Goal: Information Seeking & Learning: Learn about a topic

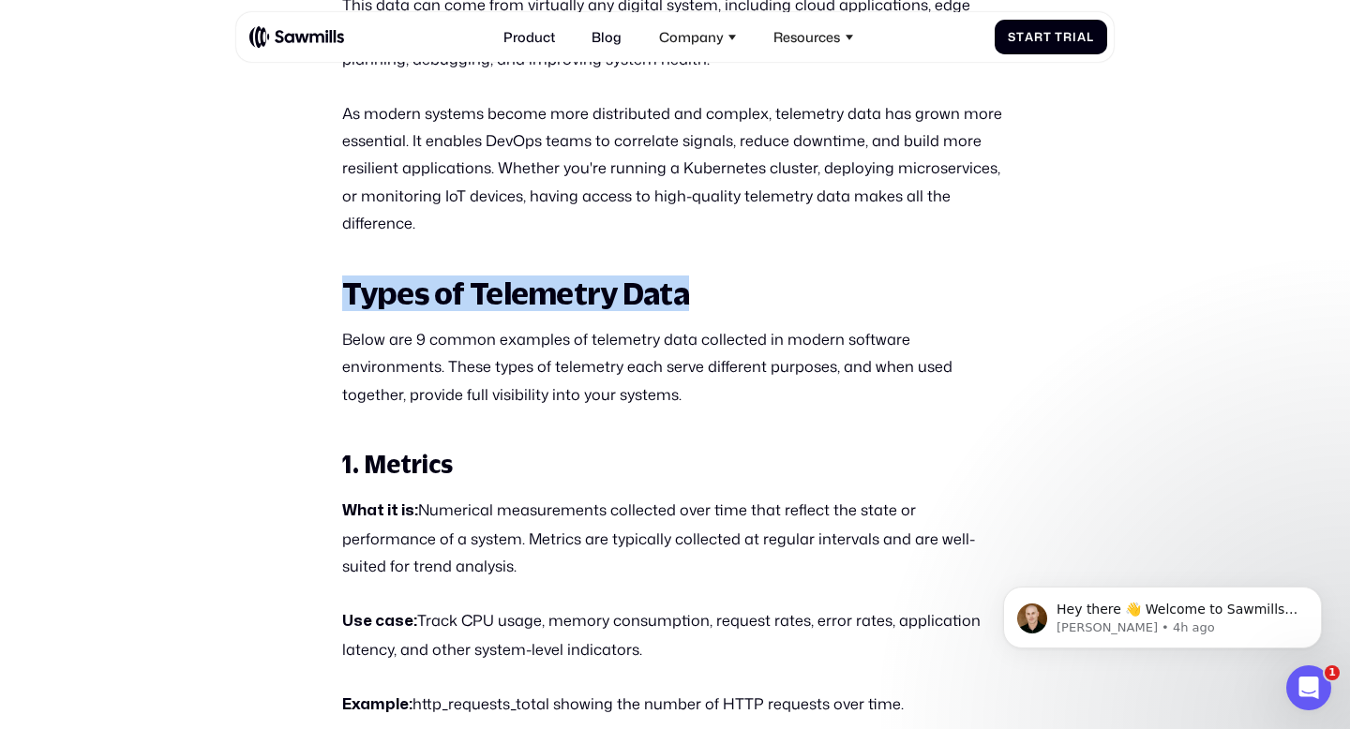
drag, startPoint x: 345, startPoint y: 266, endPoint x: 679, endPoint y: 273, distance: 333.7
click at [679, 276] on strong "Types of Telemetry Data" at bounding box center [515, 294] width 347 height 36
copy strong "Types of Telemetry Data"
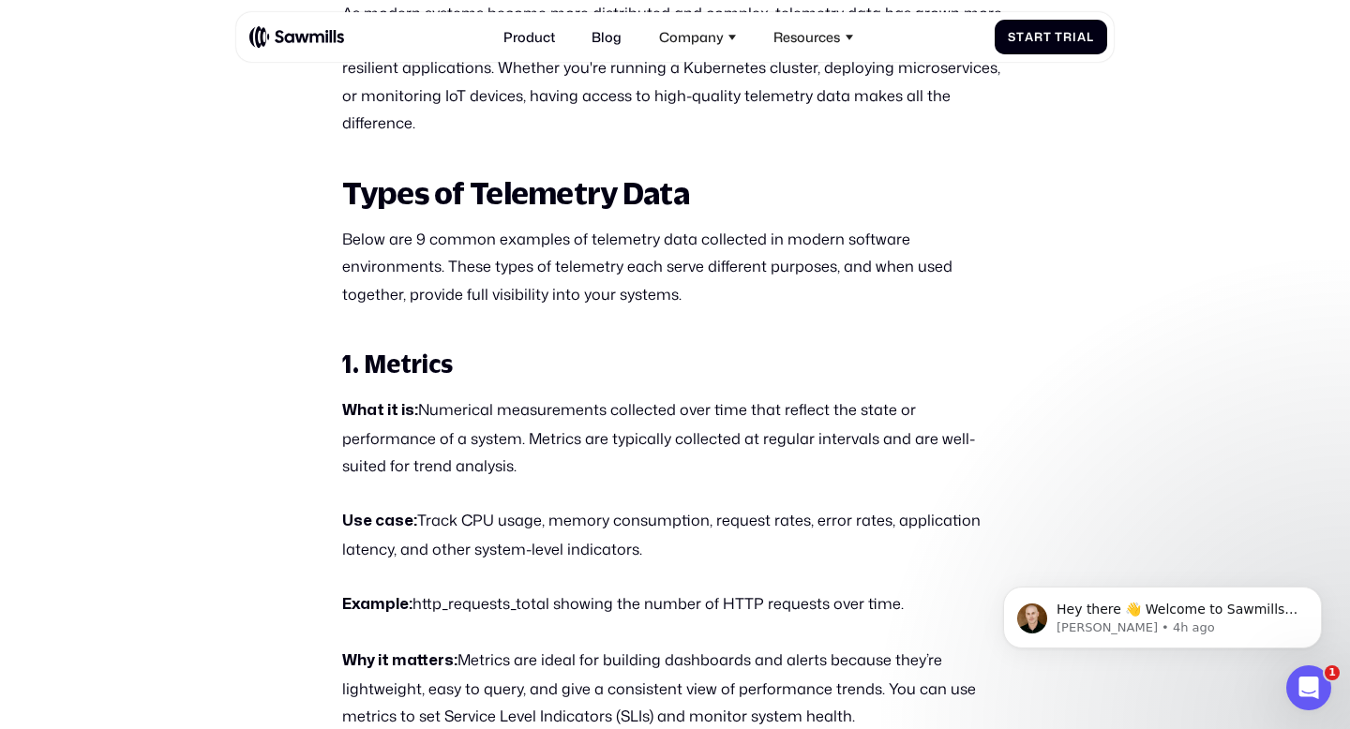
click at [481, 402] on p "What it is: Numerical measurements collected over time that reflect the state o…" at bounding box center [675, 437] width 666 height 83
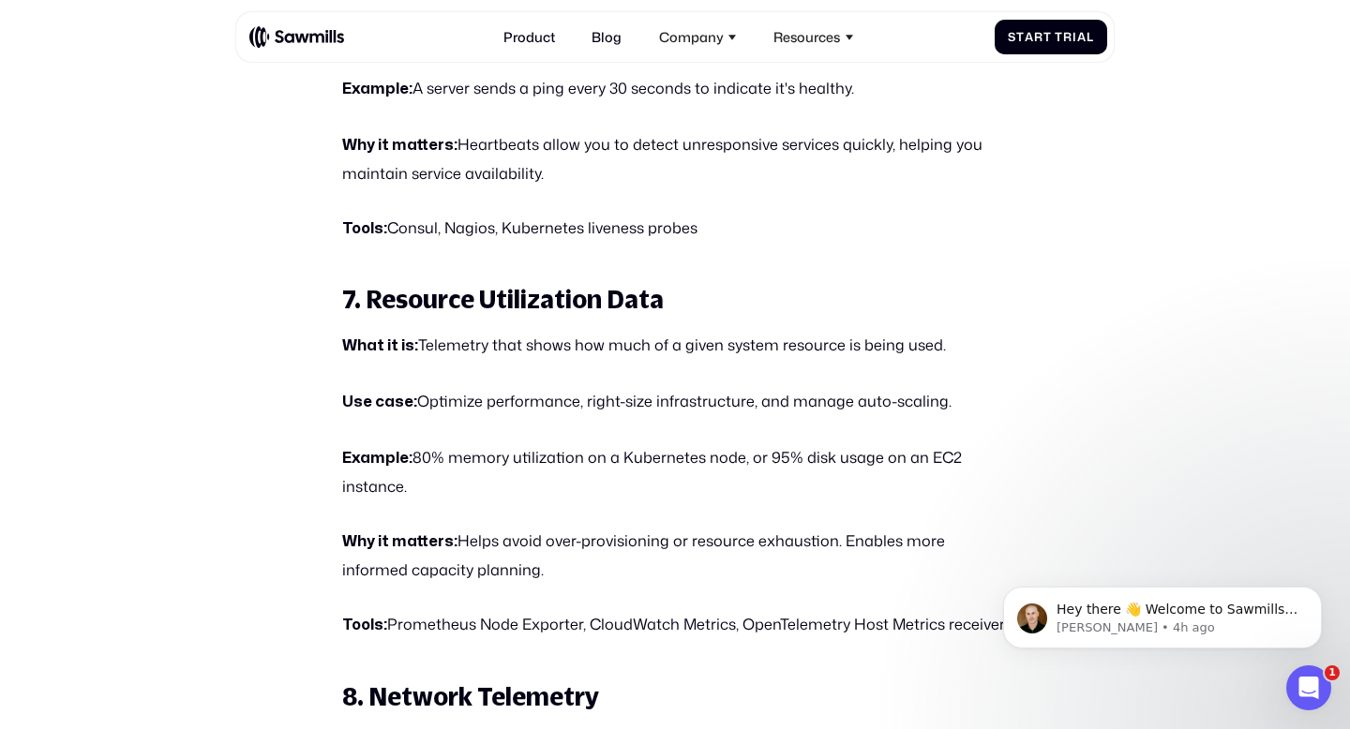
scroll to position [3807, 0]
drag, startPoint x: 368, startPoint y: 245, endPoint x: 666, endPoint y: 234, distance: 298.2
click at [666, 284] on h3 "7. Resource Utilization Data" at bounding box center [675, 300] width 666 height 33
copy strong "Resource Utilization Data"
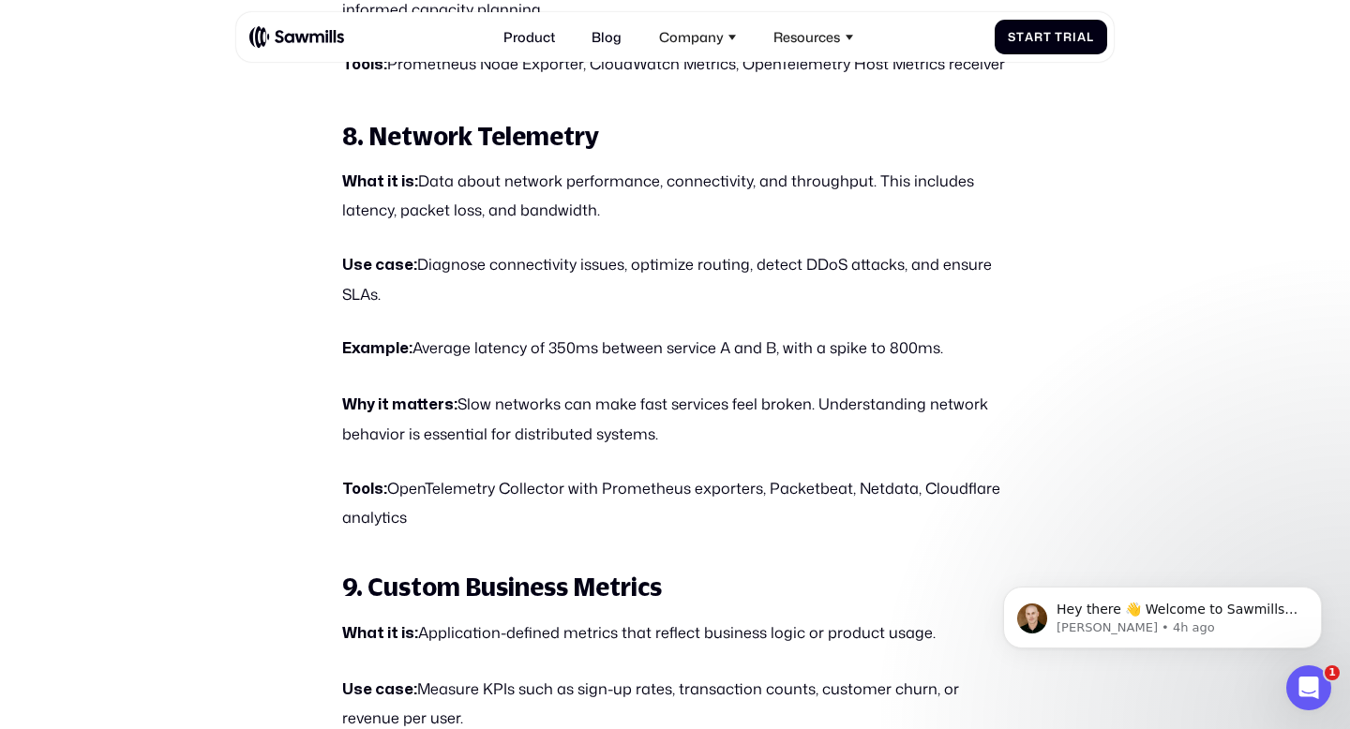
scroll to position [4360, 0]
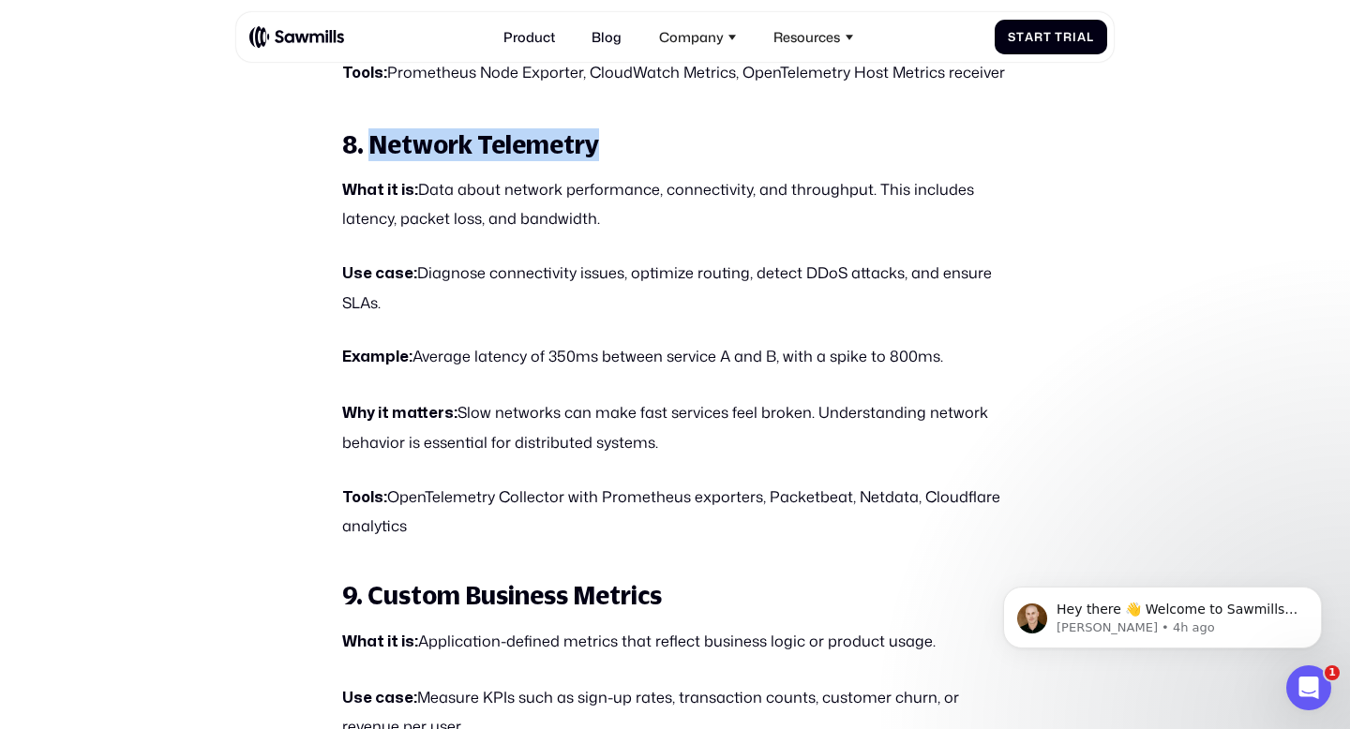
drag, startPoint x: 373, startPoint y: 78, endPoint x: 591, endPoint y: 73, distance: 218.4
click at [591, 130] on strong "8. Network Telemetry" at bounding box center [470, 144] width 257 height 28
copy strong "Network Telemetry"
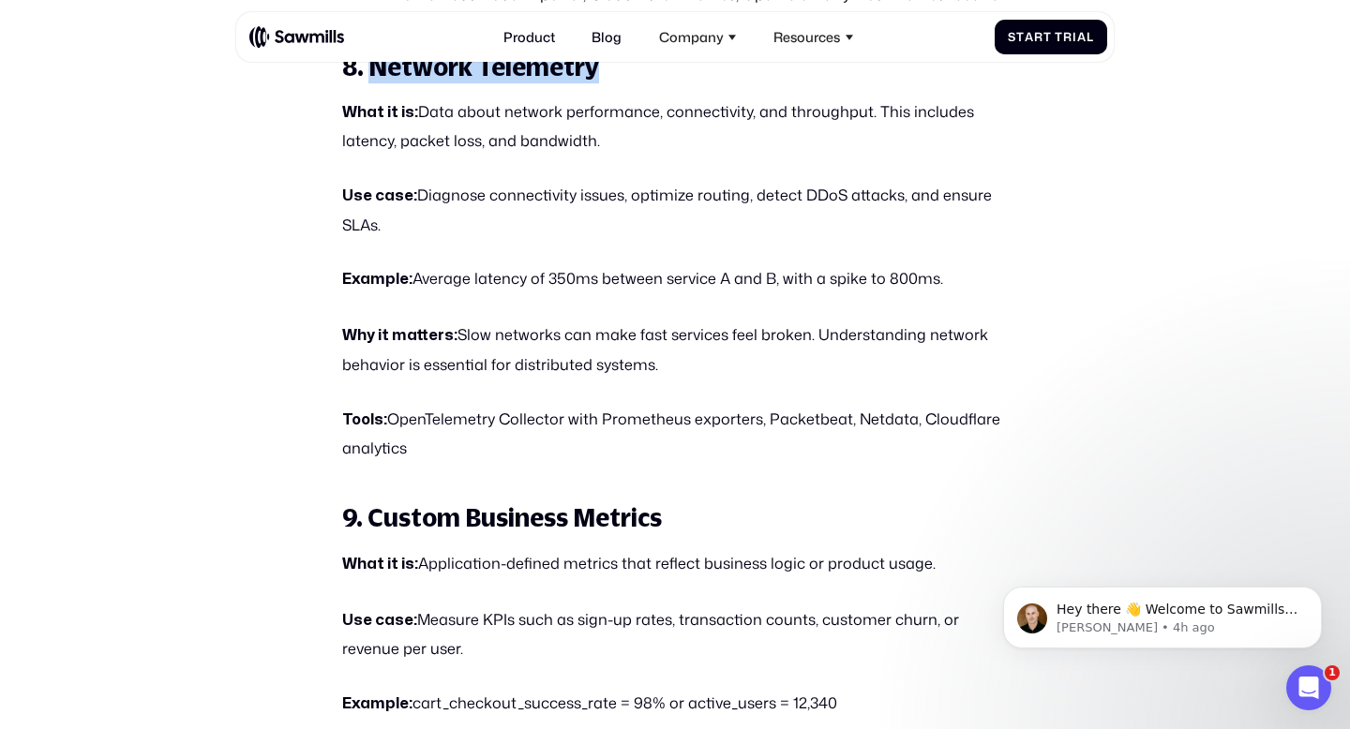
scroll to position [4443, 0]
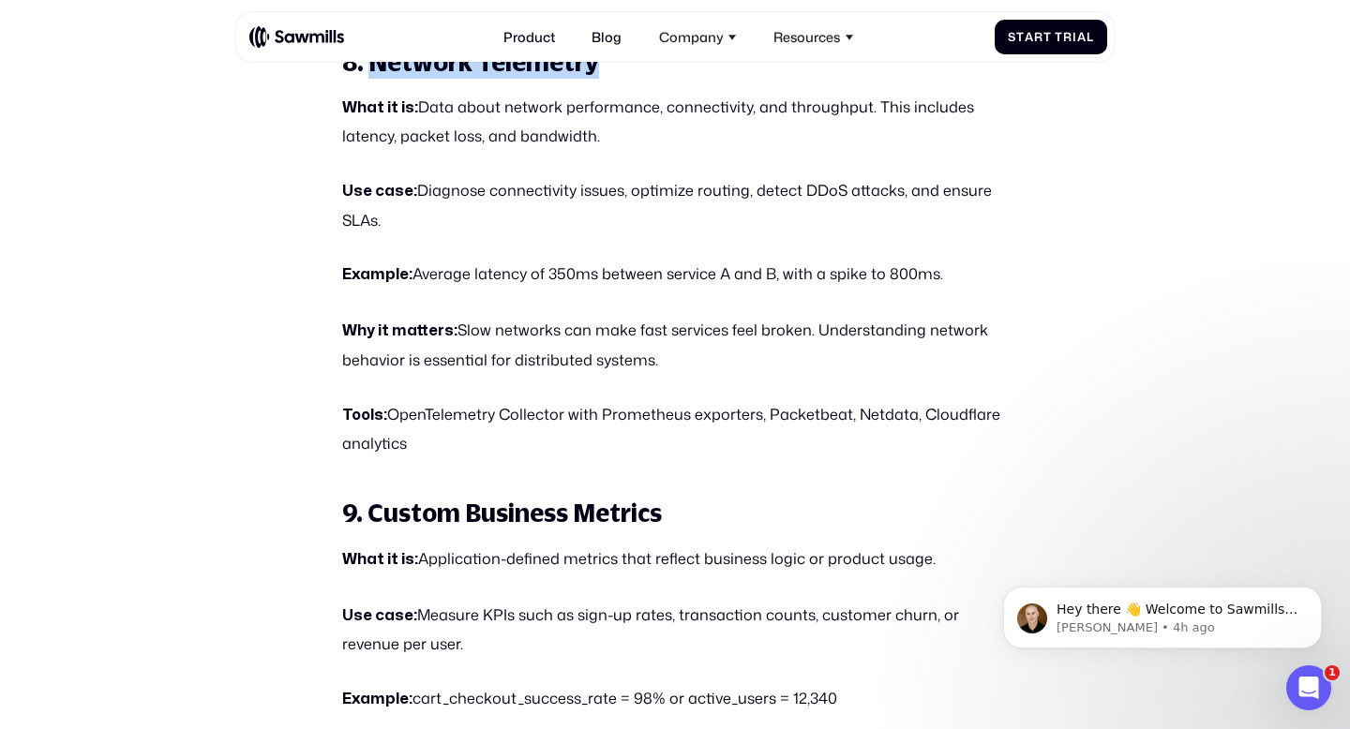
copy strong "Network Telemetry"
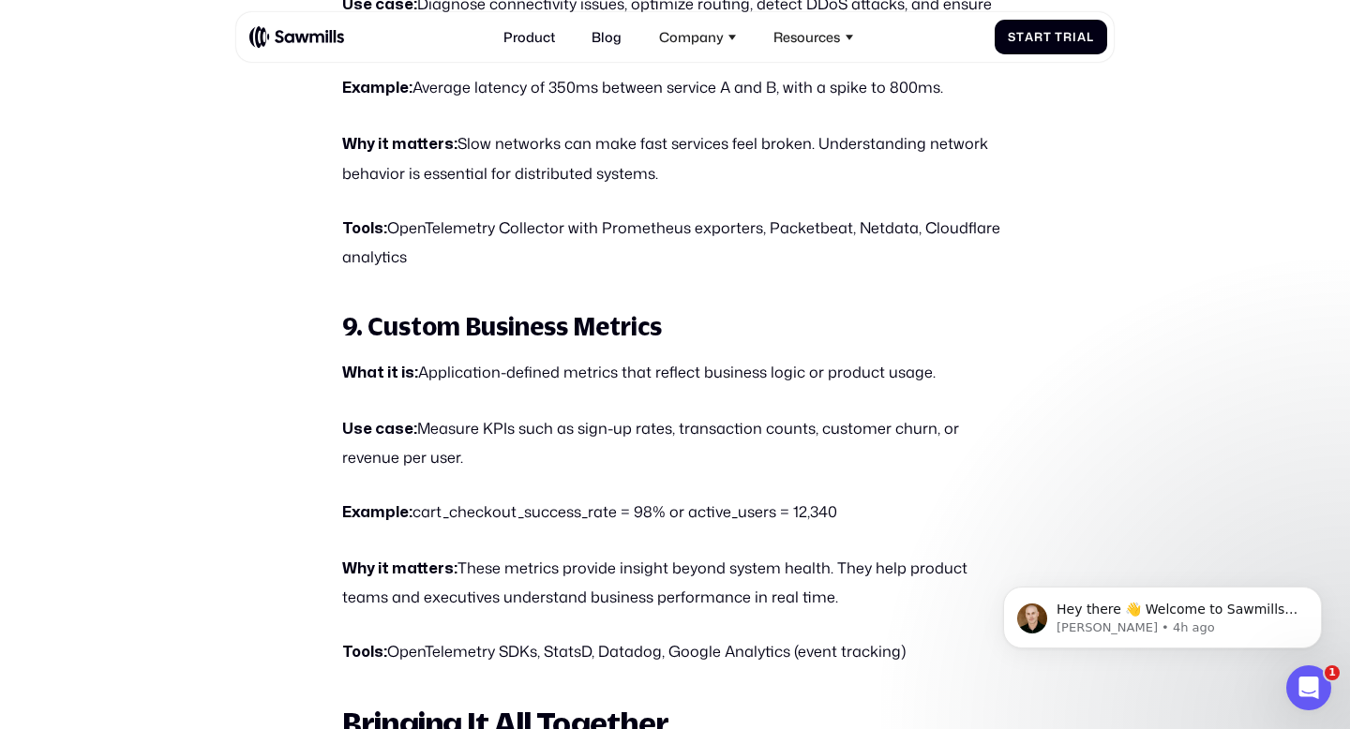
scroll to position [4643, 0]
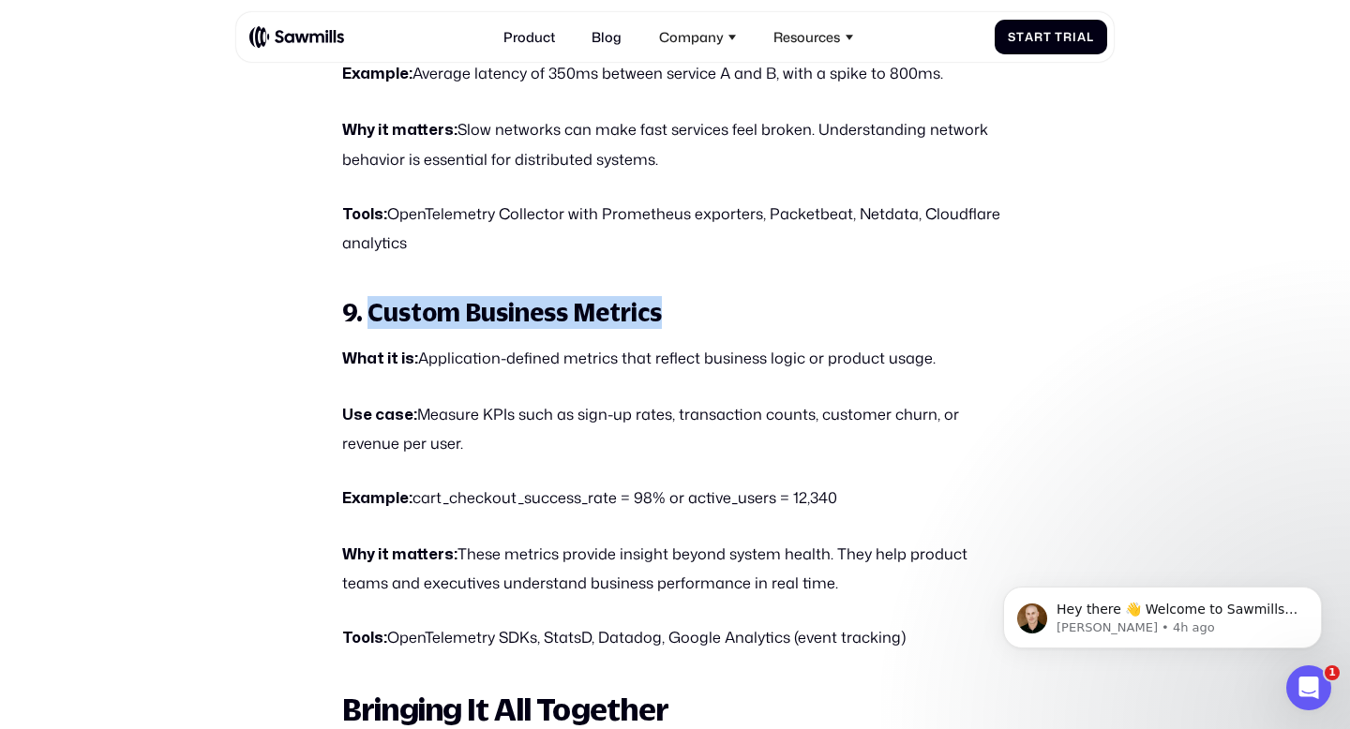
drag, startPoint x: 374, startPoint y: 246, endPoint x: 660, endPoint y: 248, distance: 285.9
click at [660, 296] on h3 "9. Custom Business Metrics" at bounding box center [675, 312] width 666 height 33
copy strong "Custom Business Metrics"
drag, startPoint x: 368, startPoint y: 250, endPoint x: 671, endPoint y: 247, distance: 302.7
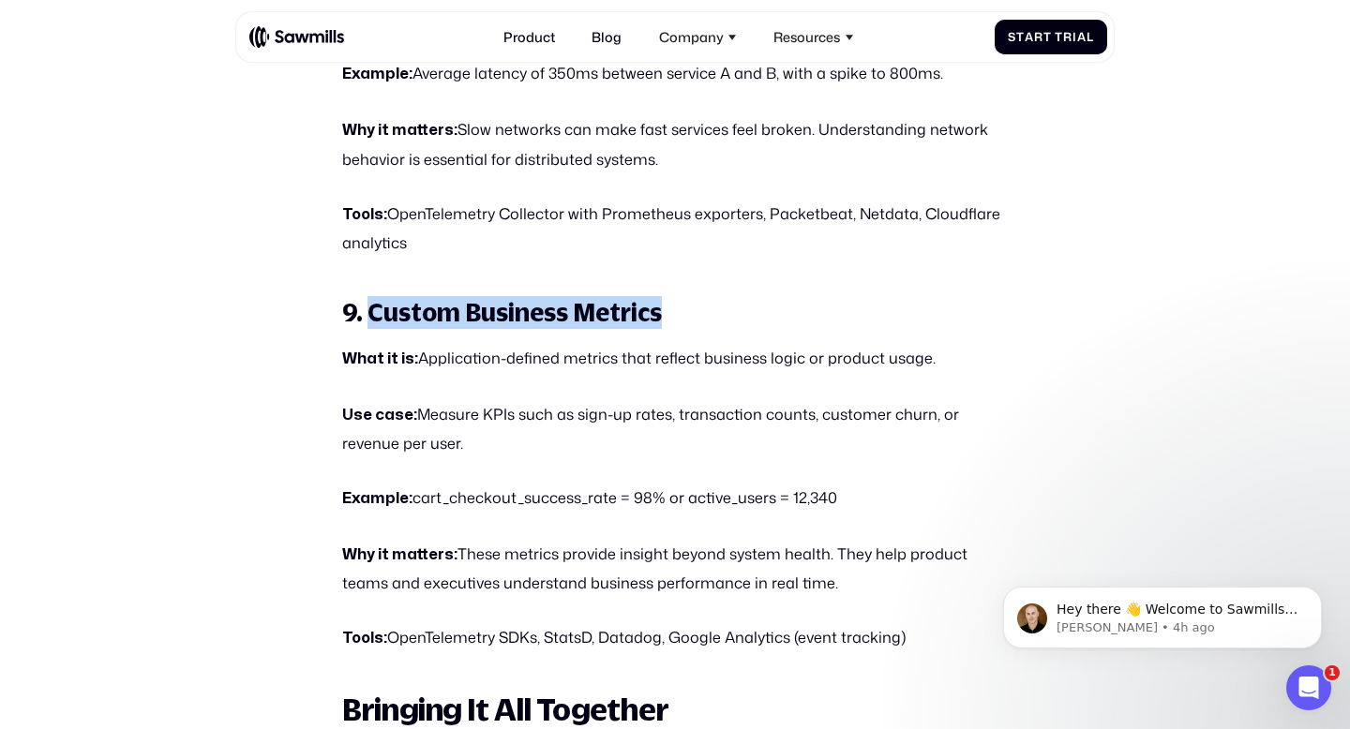
click at [671, 296] on h3 "9. Custom Business Metrics" at bounding box center [675, 312] width 666 height 33
drag, startPoint x: 370, startPoint y: 251, endPoint x: 656, endPoint y: 254, distance: 285.9
click at [656, 298] on strong "9. Custom Business Metrics" at bounding box center [502, 312] width 320 height 28
copy strong "Custom Business Metrics"
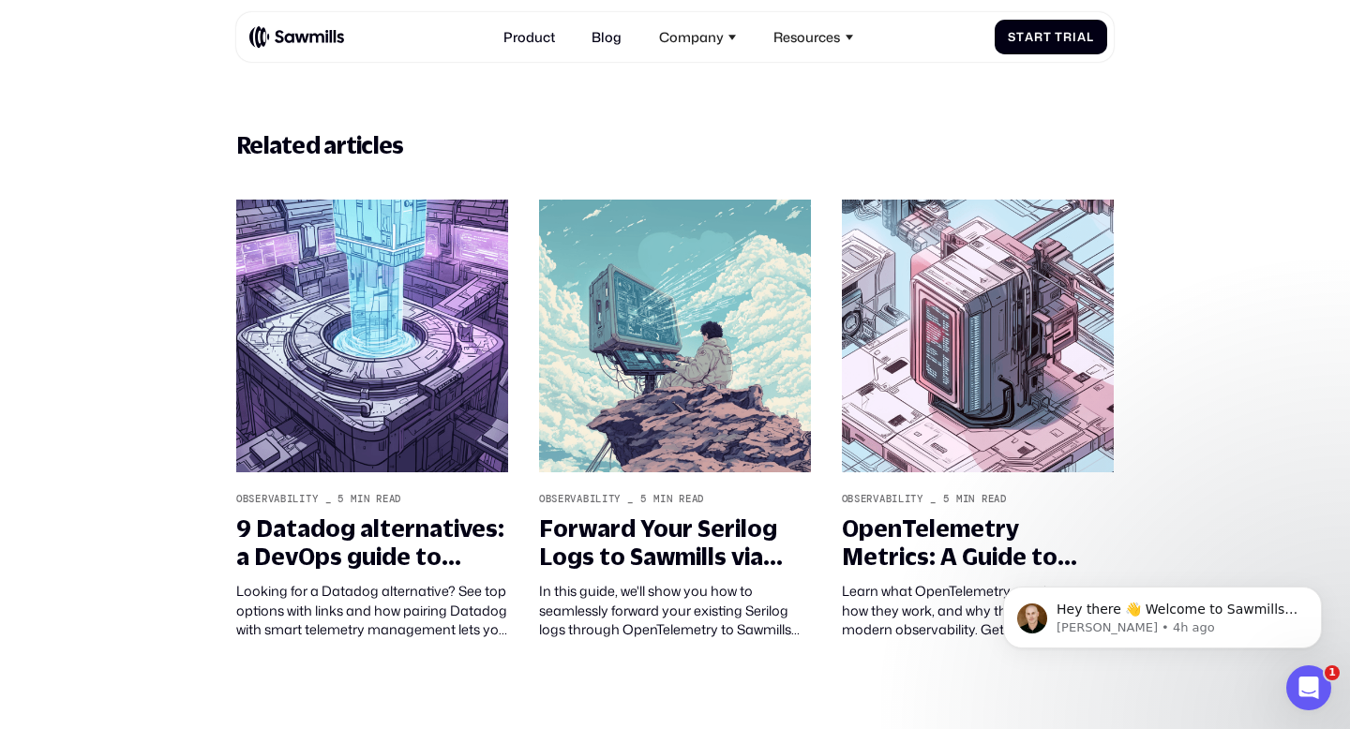
scroll to position [6145, 0]
